Goal: Use online tool/utility

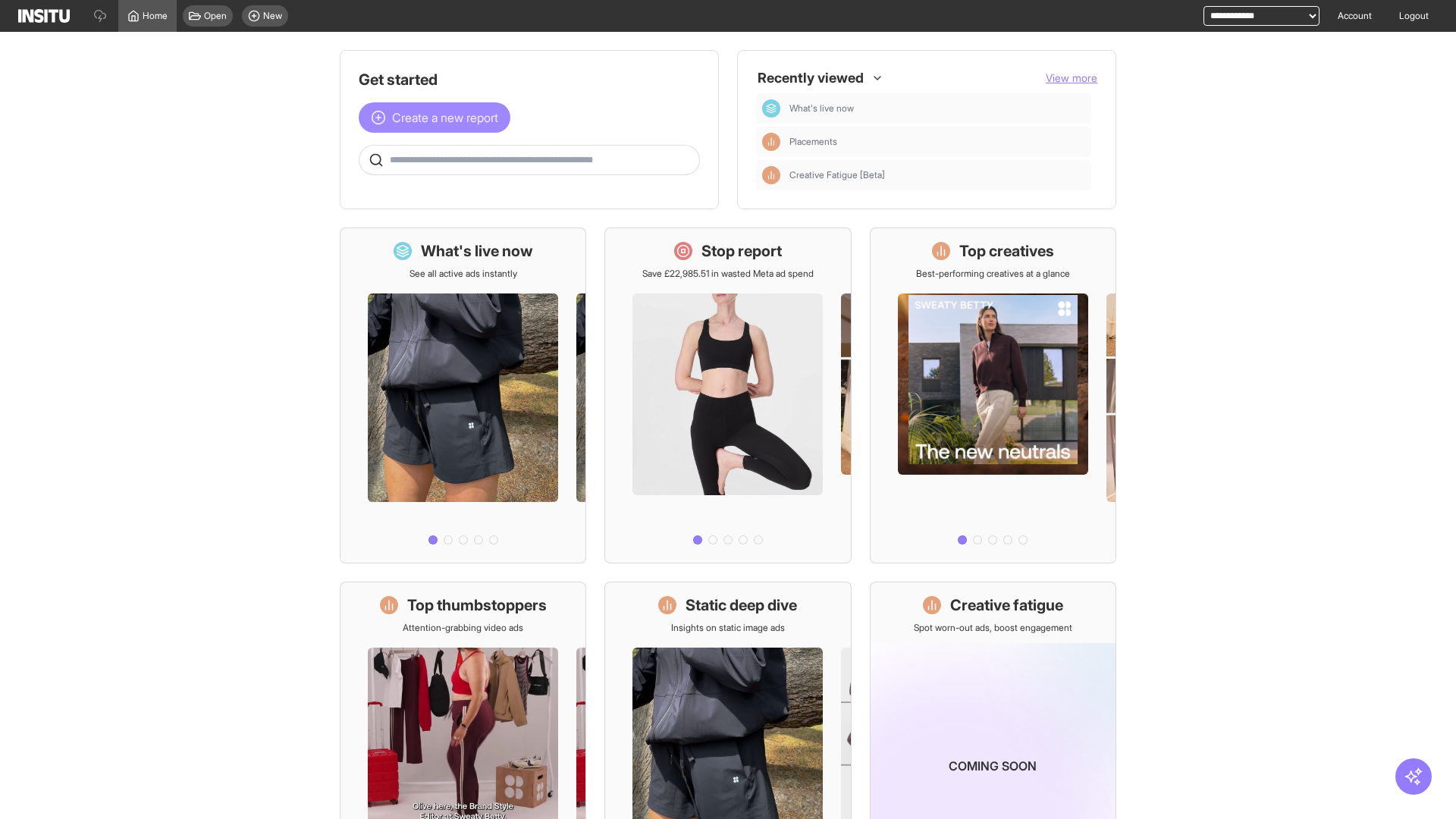
click at [439, 117] on span "Create a new report" at bounding box center [445, 117] width 107 height 18
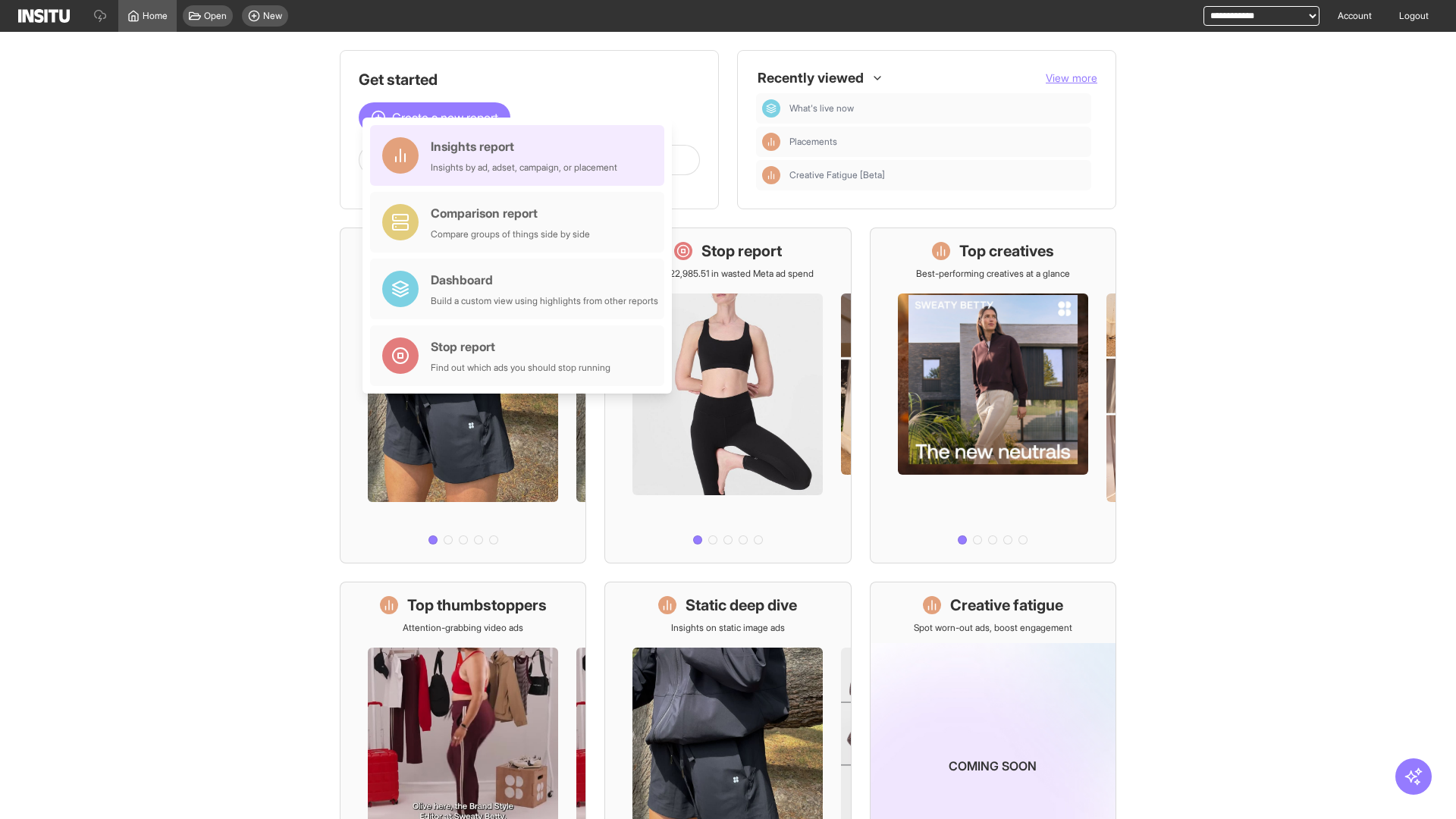
click at [521, 155] on div "Insights report Insights by ad, adset, campaign, or placement" at bounding box center [523, 155] width 186 height 36
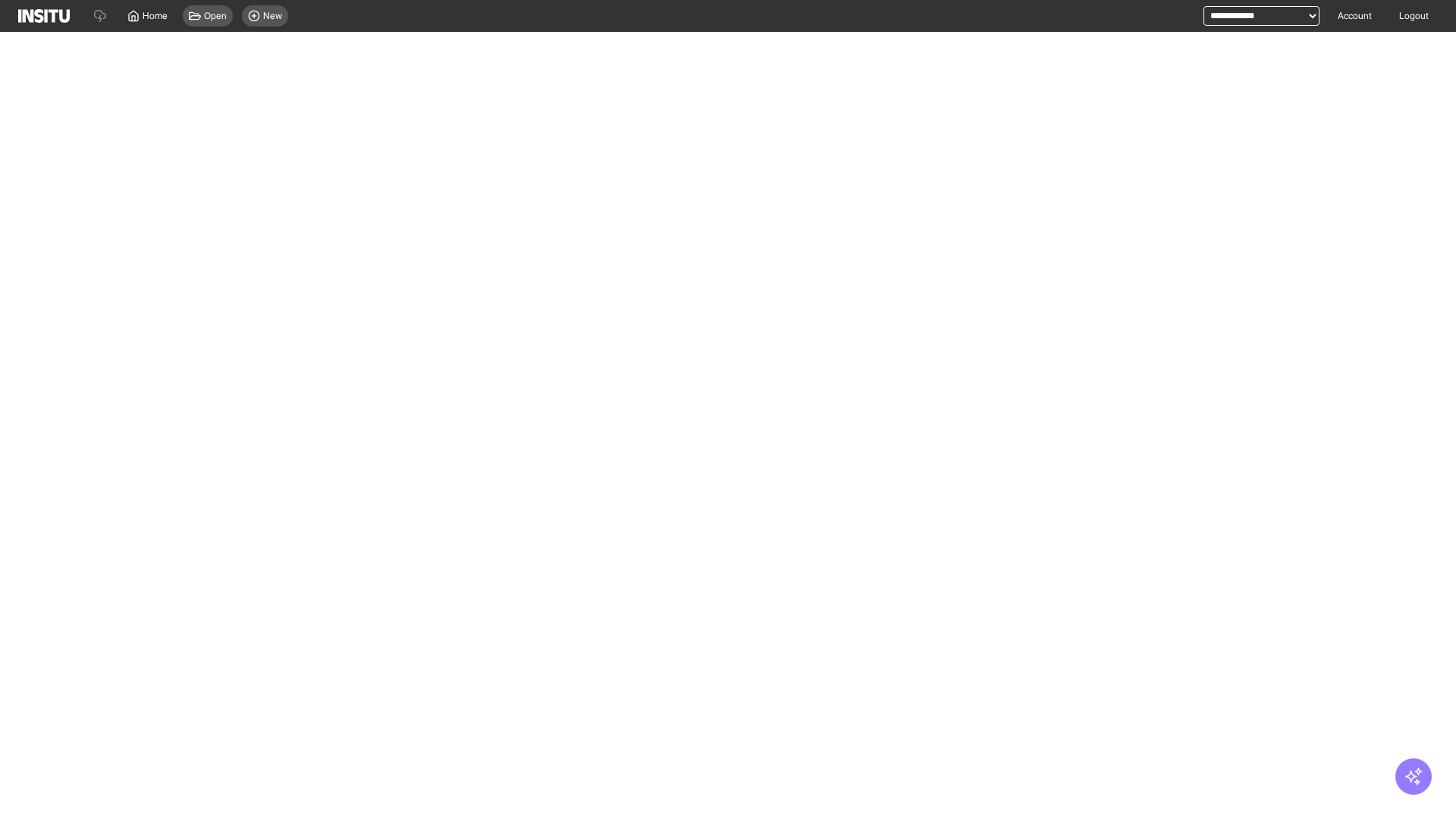
select select "**"
